Goal: Task Accomplishment & Management: Manage account settings

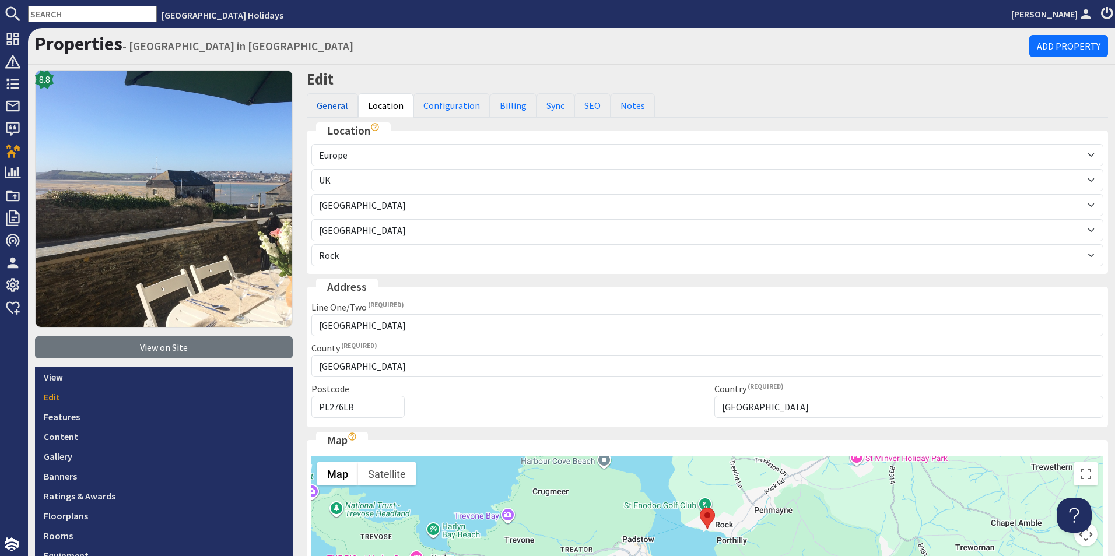
click at [342, 108] on link "General" at bounding box center [332, 105] width 51 height 24
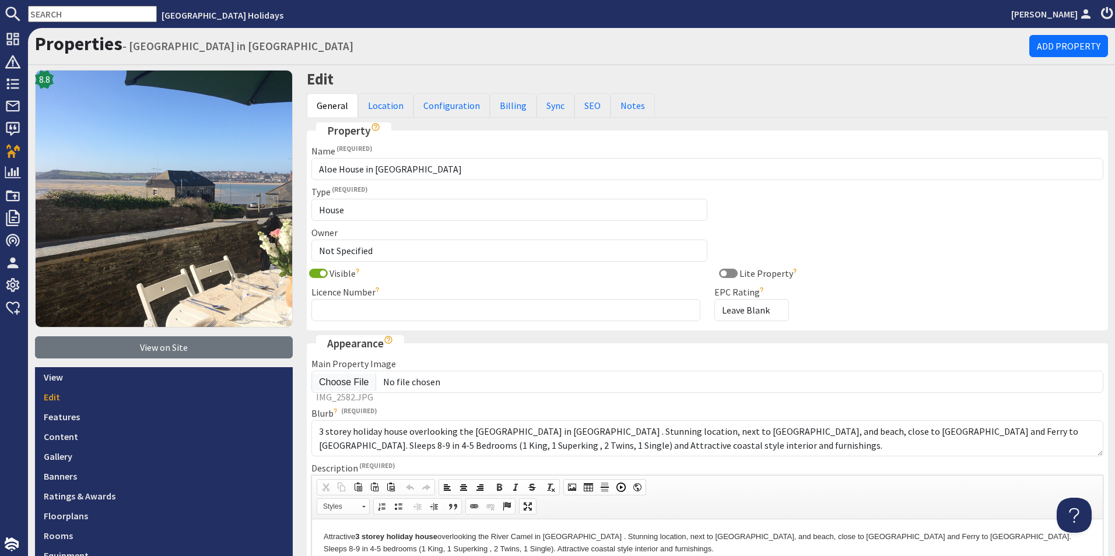
click at [84, 17] on input "text" at bounding box center [92, 14] width 129 height 16
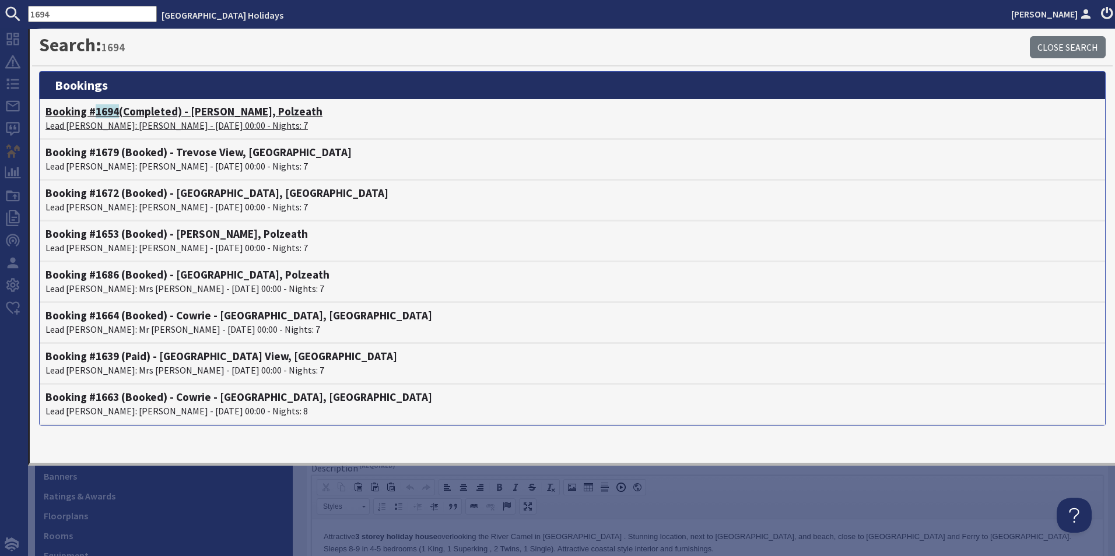
type input "1694"
click at [129, 116] on h4 "Booking # 1694 (Completed) - [PERSON_NAME], Polzeath" at bounding box center [572, 111] width 1054 height 13
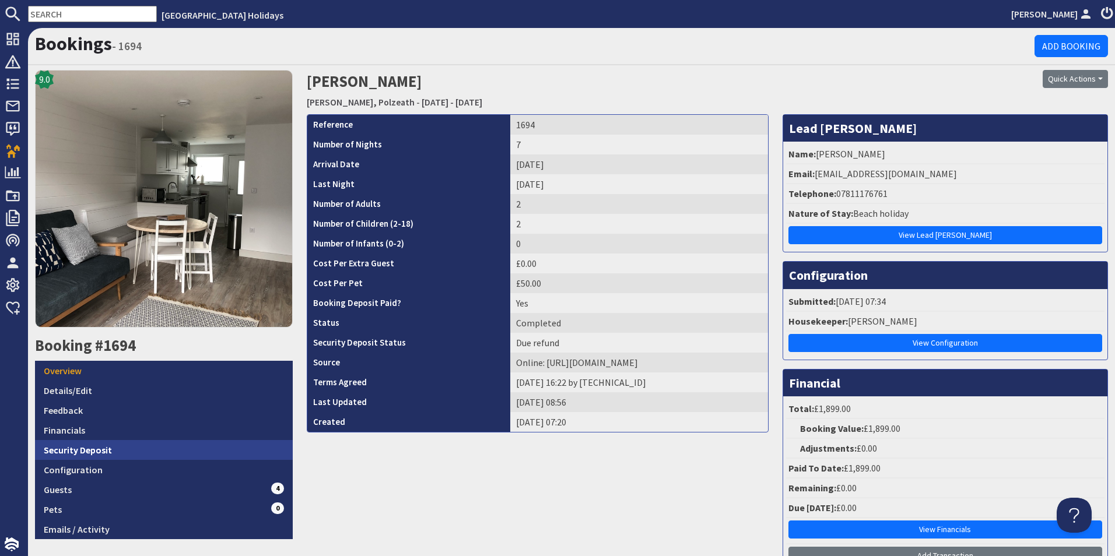
click at [128, 448] on link "Security Deposit" at bounding box center [164, 450] width 258 height 20
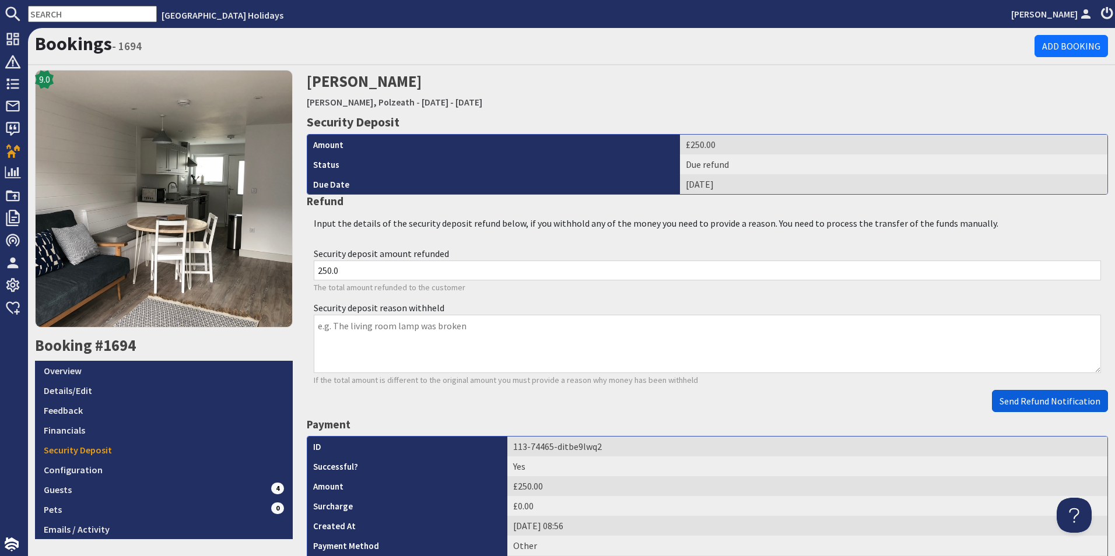
click at [1068, 402] on span "Send Refund Notification" at bounding box center [1050, 401] width 101 height 12
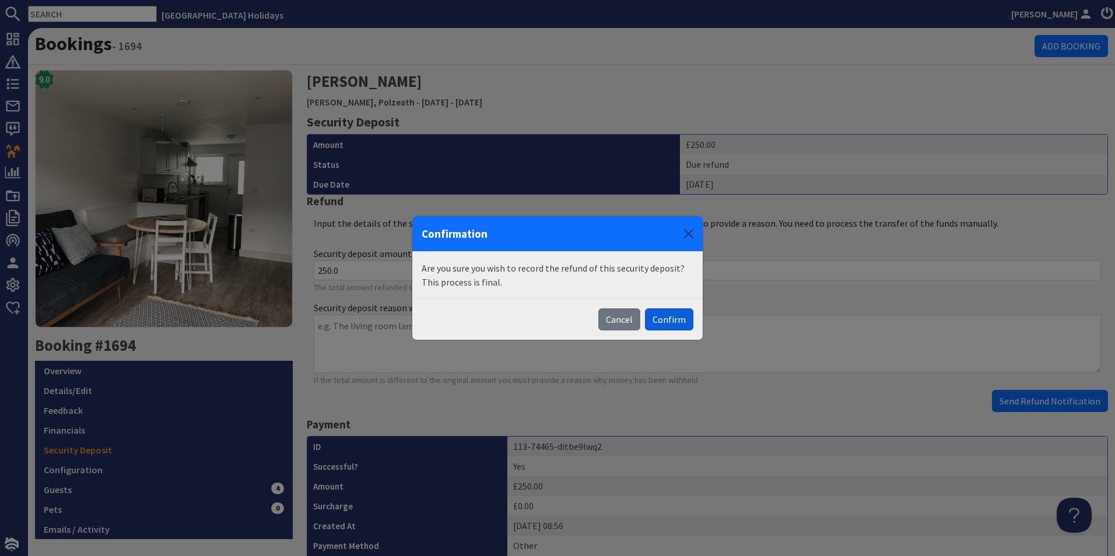
click at [669, 320] on button "Confirm" at bounding box center [669, 320] width 48 height 22
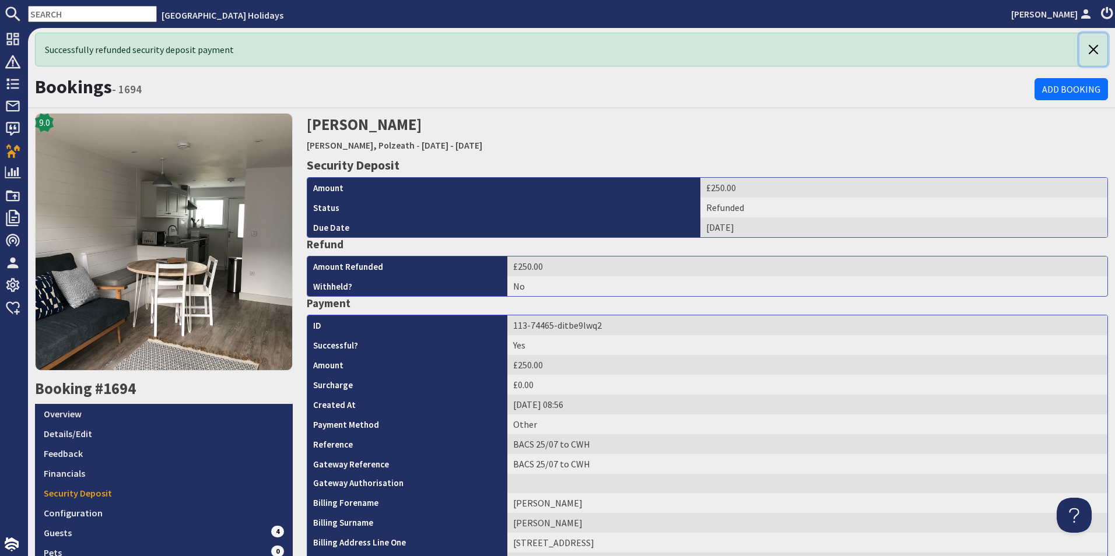
click at [1085, 49] on button "button" at bounding box center [1094, 49] width 28 height 33
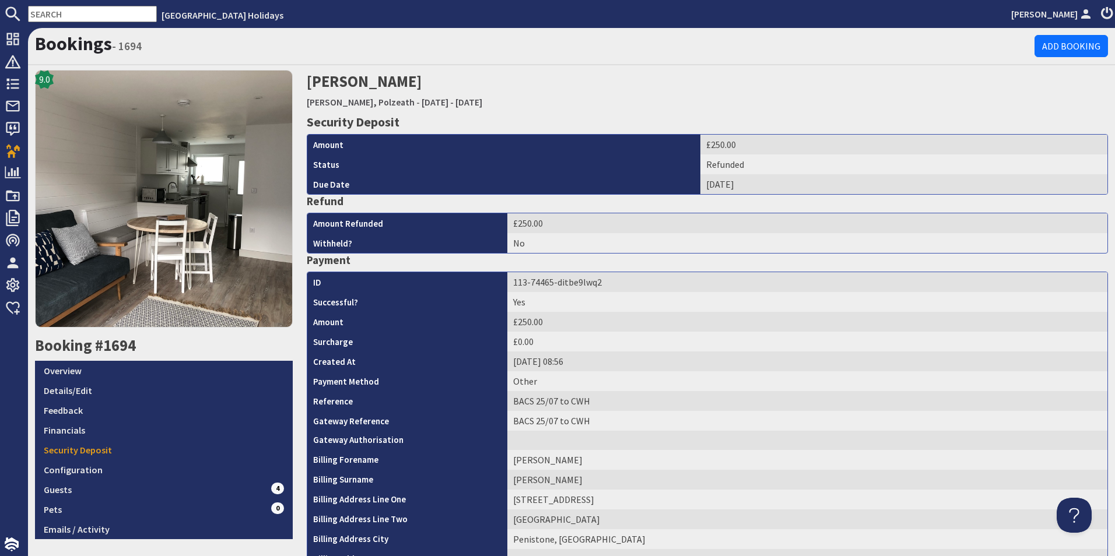
click at [1103, 15] on use at bounding box center [1107, 12] width 12 height 13
